Goal: Information Seeking & Learning: Learn about a topic

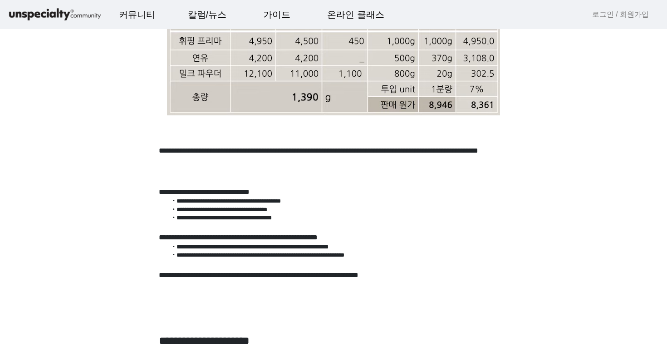
scroll to position [418, 0]
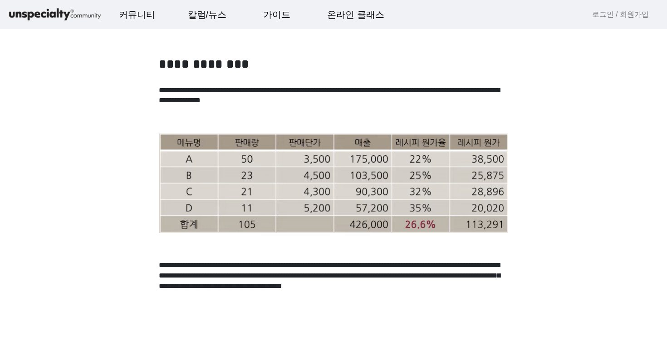
scroll to position [1339, 0]
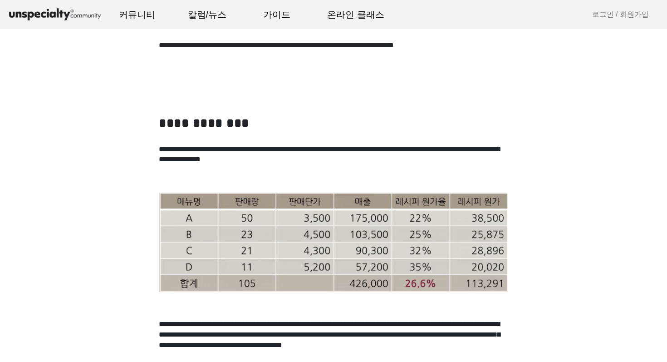
scroll to position [1326, 0]
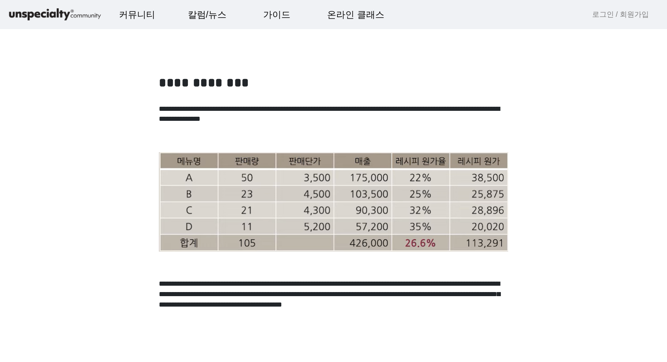
scroll to position [1312, 0]
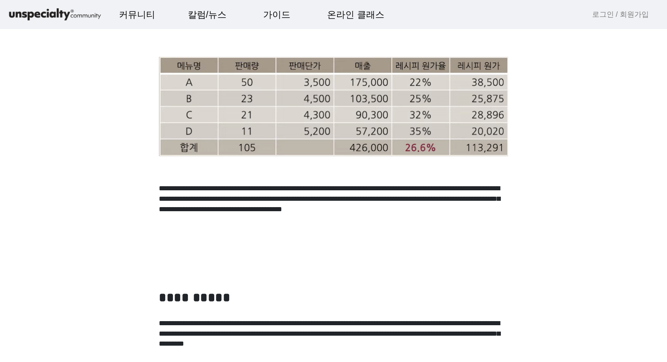
scroll to position [1421, 0]
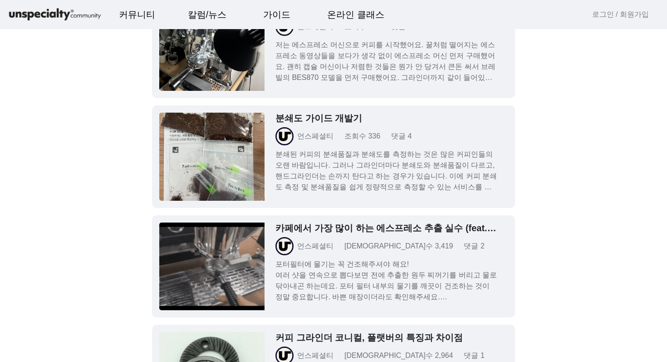
scroll to position [2817, 0]
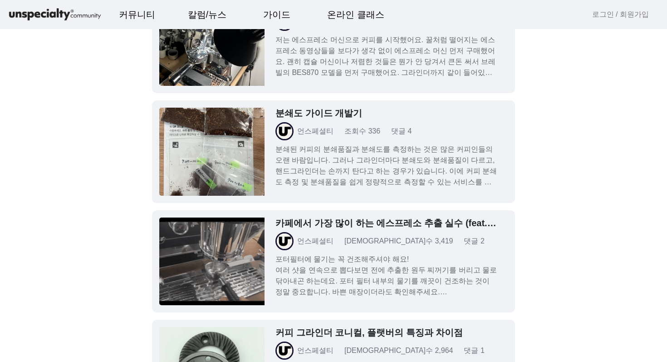
click at [449, 251] on div "카페에서 가장 많이 하는 에스프레소 추출 실수 (feat. 포터필터 건조) 언스페셜티 조회수 3,419 댓글 2 포터필터에 물기는 꼭 건조해주…" at bounding box center [387, 257] width 222 height 80
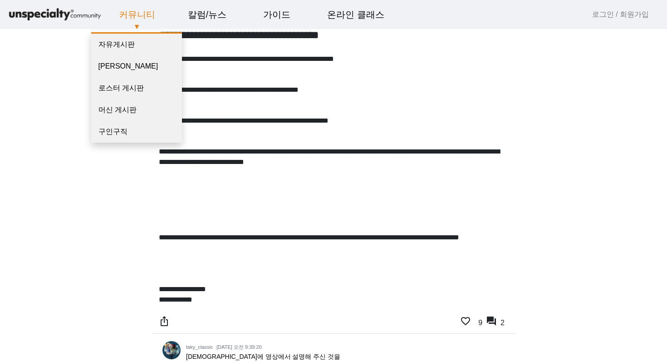
scroll to position [237, 0]
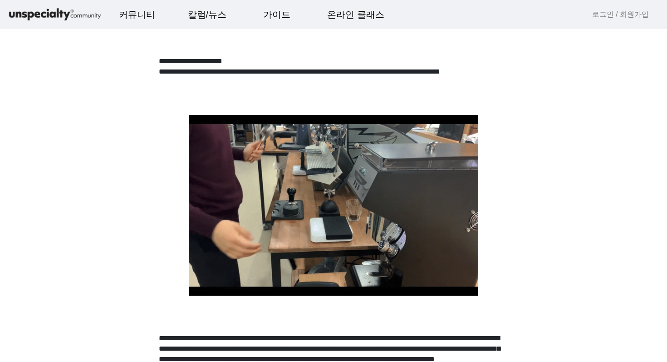
click at [46, 23] on mat-toolbar "커뮤니티 ▼ 자유게시판 바리스타 게시판 로스터 게시판 머신 게시판 구인구직 칼럼/뉴스 ▼ 칼럼 주요 이벤트 옥션정보 자료실 가이드 ▼ 분쇄도 …" at bounding box center [333, 14] width 667 height 29
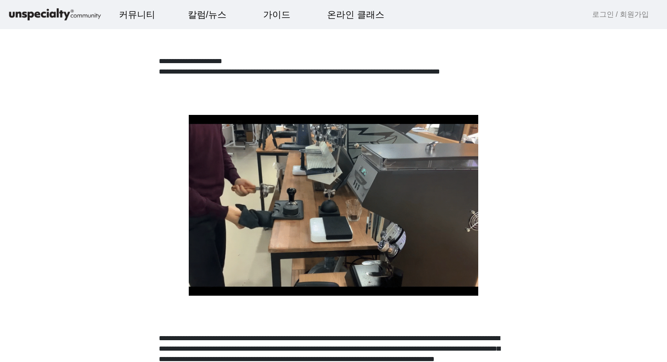
click at [44, 14] on img at bounding box center [54, 15] width 95 height 16
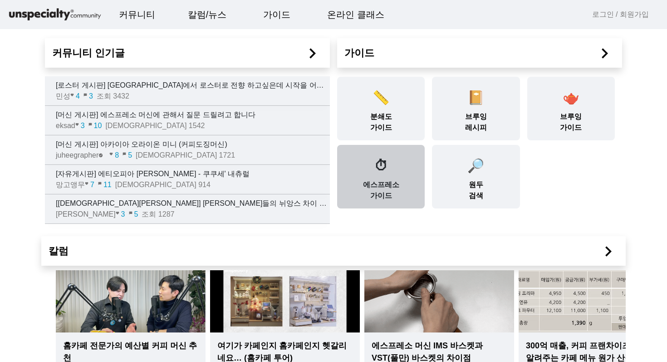
click at [402, 161] on div "⏱ 에스프레소 가이드" at bounding box center [381, 177] width 88 height 64
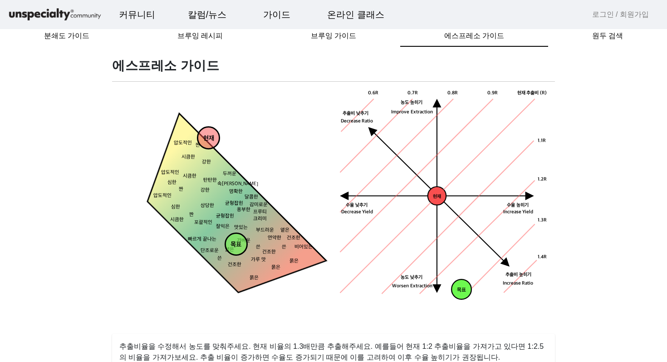
scroll to position [15, 0]
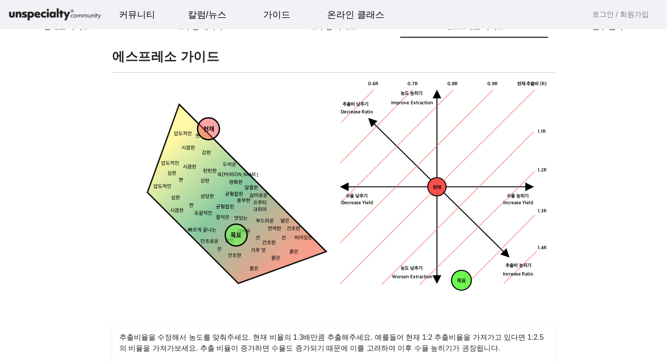
click at [211, 176] on polygon at bounding box center [222, 207] width 207 height 207
click at [224, 196] on polygon at bounding box center [222, 207] width 207 height 207
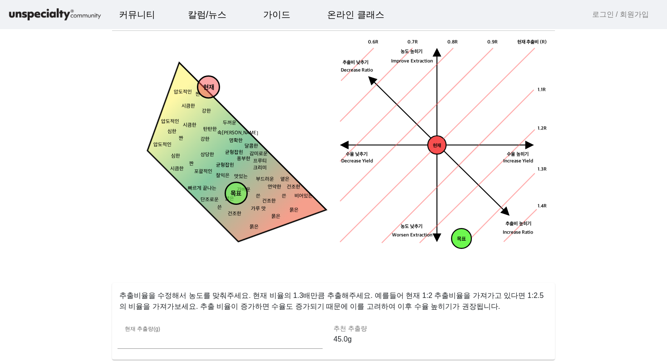
scroll to position [48, 0]
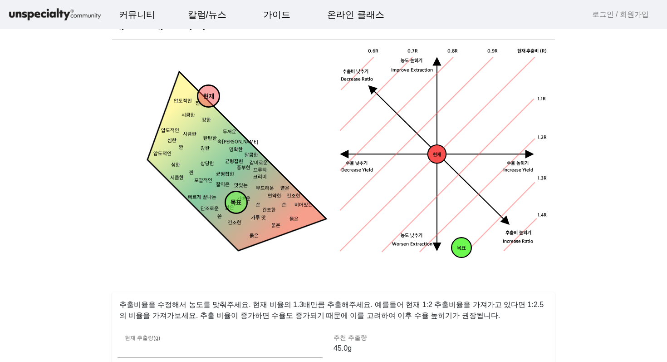
click at [547, 123] on icon "현재 수율 낮추기 농도 높히기 농도 낮추기 추출비 높히기 현재 추출비 (R) 0.9R 1.1R 1.2R 1.3R 1.4R 0.8R 0.7R 0…" at bounding box center [444, 152] width 211 height 211
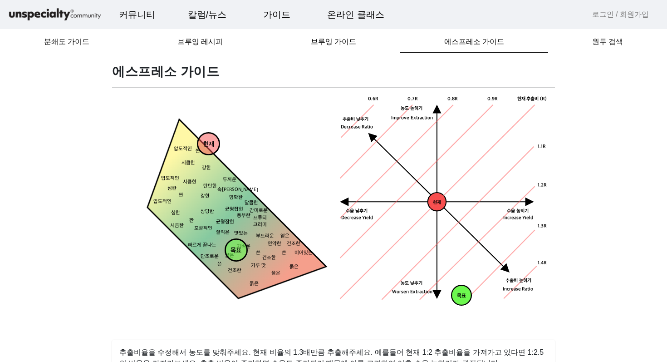
drag, startPoint x: 205, startPoint y: 149, endPoint x: 208, endPoint y: 192, distance: 43.7
click at [208, 155] on circle at bounding box center [208, 144] width 22 height 22
drag, startPoint x: 209, startPoint y: 193, endPoint x: 238, endPoint y: 149, distance: 53.4
click at [216, 161] on circle at bounding box center [220, 155] width 22 height 22
click at [257, 139] on icon "짠 시큼한 묽은 묽은 묽은 건조한 건조한 옅은 연약한 얇은 가벼운 맛있는 잘익은 상당한 강한 강한 두꺼운 탄탄한 속이찬 명확한 쓴 비어있는 쓴…" at bounding box center [223, 223] width 211 height 211
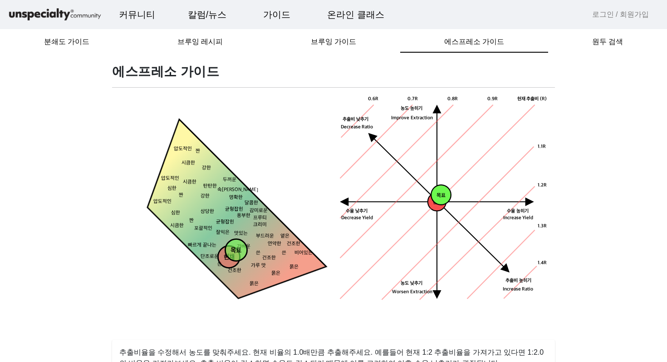
drag, startPoint x: 222, startPoint y: 158, endPoint x: 231, endPoint y: 260, distance: 102.2
click at [231, 260] on div "현재 목표 짠 시큼한 묽은 묽은 묽은 건조한 건조한 옅은 연약한 얇은 가벼운 맛있는 잘익은 상당한 강한 강한 두꺼운 탄탄한 속이찬 명확한 쓴 …" at bounding box center [223, 212] width 211 height 234
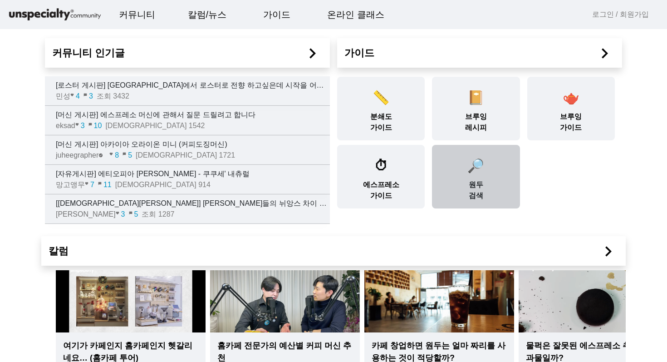
click at [479, 167] on span "🔎" at bounding box center [476, 165] width 17 height 15
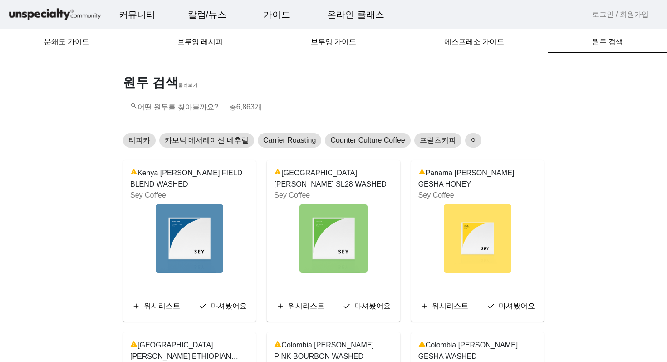
click at [269, 104] on div "search 어떤 원두를 찾아볼까요? 총 6,863 개" at bounding box center [333, 107] width 407 height 26
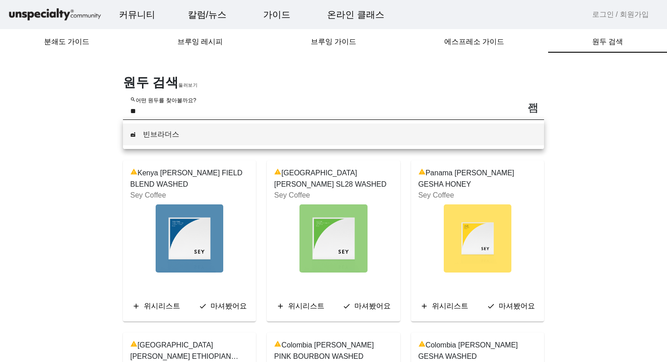
type input "*"
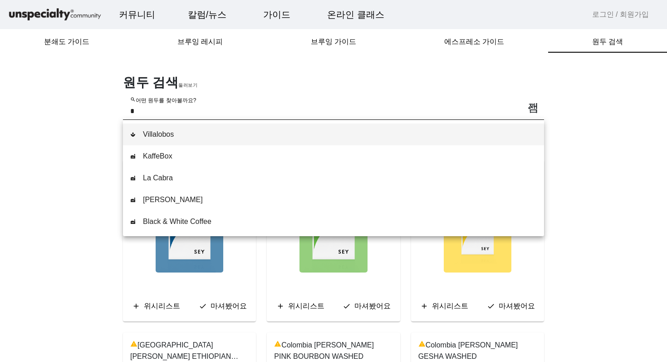
type input "*"
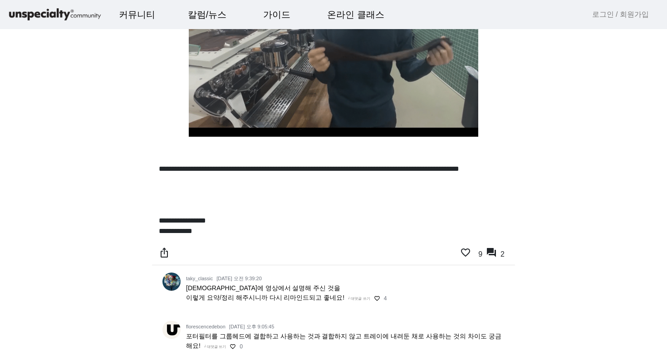
scroll to position [905, 0]
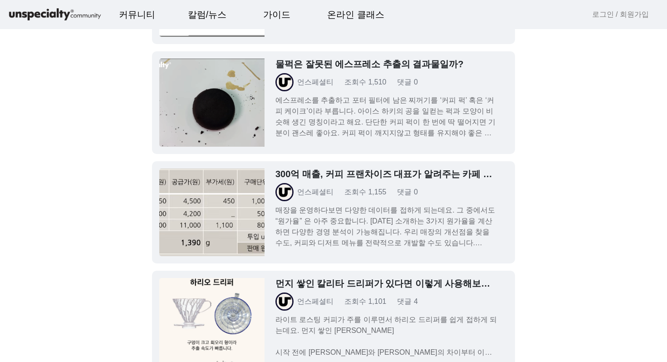
scroll to position [2582, 0]
